Goal: Information Seeking & Learning: Learn about a topic

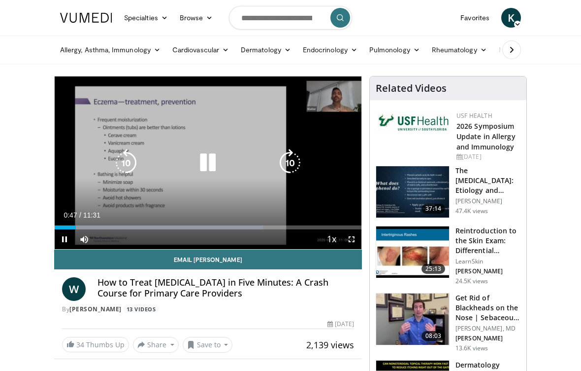
click at [325, 221] on div "Loaded : 67.95%" at bounding box center [208, 224] width 307 height 9
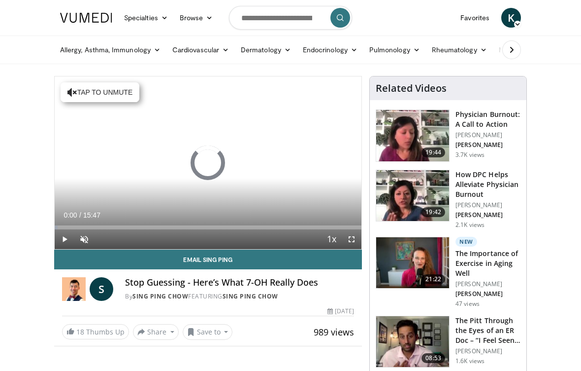
click at [90, 239] on span "Video Player" at bounding box center [84, 239] width 20 height 20
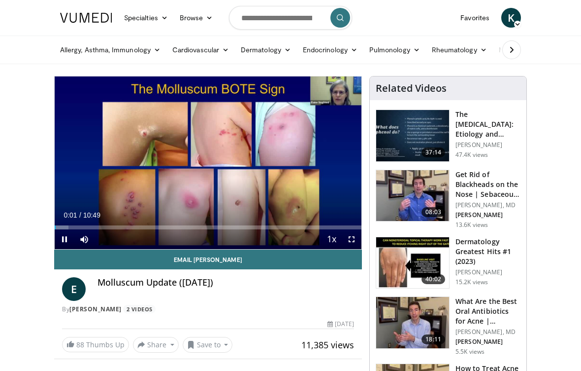
click at [352, 238] on span "Video Player" at bounding box center [352, 239] width 20 height 20
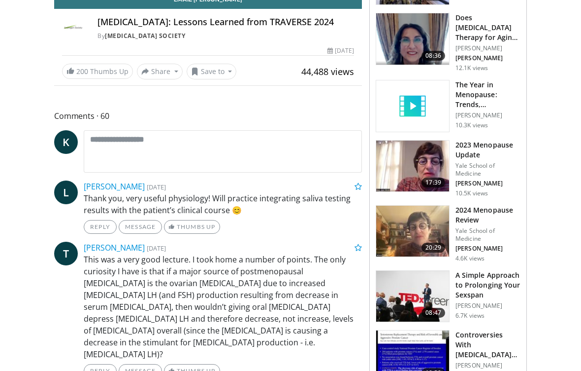
scroll to position [260, 0]
click at [418, 176] on img at bounding box center [412, 165] width 73 height 51
